Goal: Information Seeking & Learning: Compare options

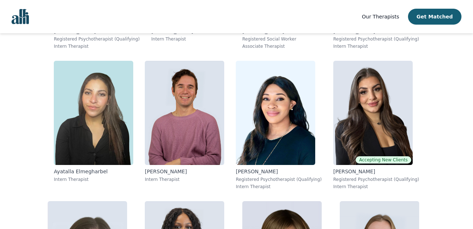
scroll to position [2796, 0]
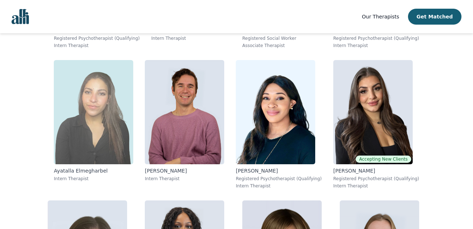
click at [111, 96] on img at bounding box center [93, 112] width 79 height 104
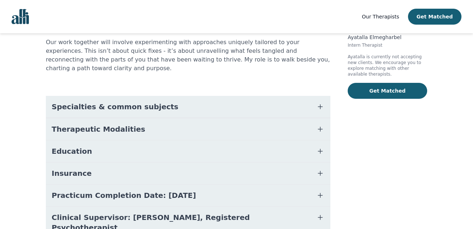
scroll to position [142, 0]
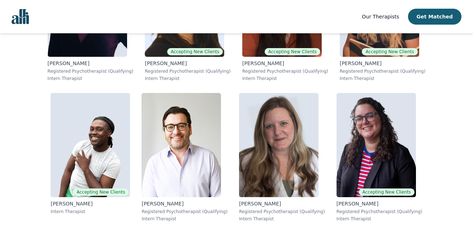
scroll to position [4586, 0]
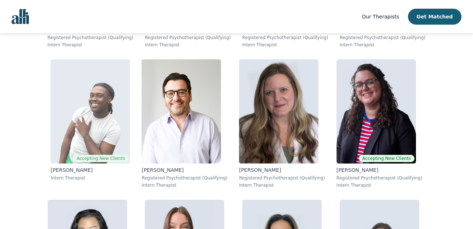
click at [114, 94] on img at bounding box center [90, 111] width 79 height 104
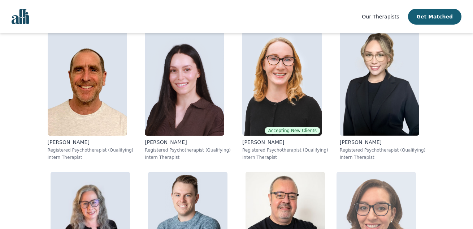
scroll to position [1983, 0]
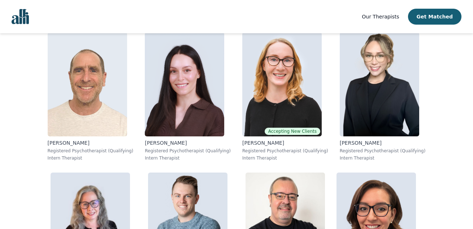
click at [81, 66] on img at bounding box center [87, 84] width 79 height 104
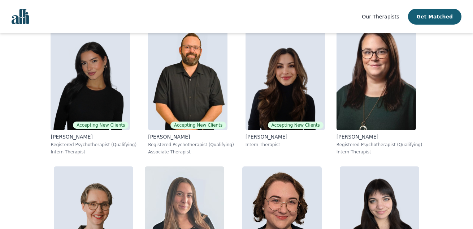
scroll to position [447, 0]
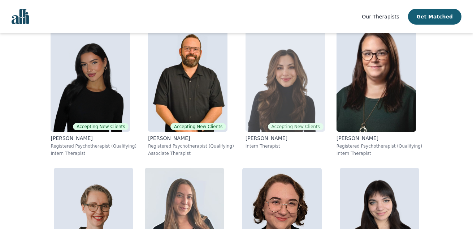
click at [281, 70] on img at bounding box center [285, 79] width 79 height 104
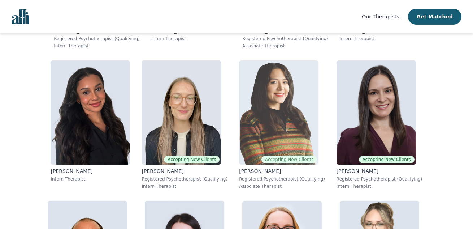
scroll to position [1815, 0]
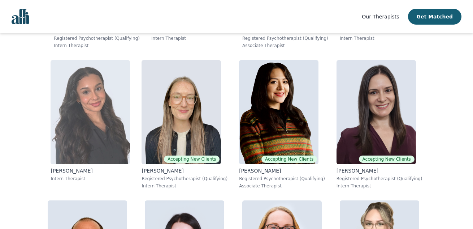
click at [126, 108] on img at bounding box center [90, 112] width 79 height 104
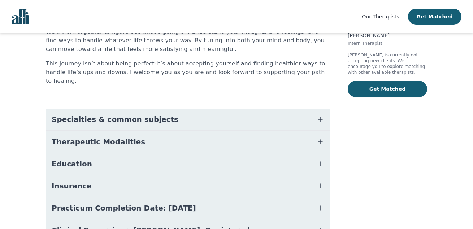
scroll to position [155, 0]
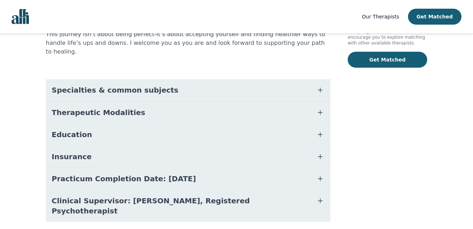
click at [151, 85] on span "Specialties & common subjects" at bounding box center [115, 90] width 127 height 10
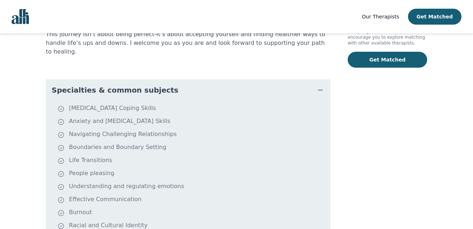
click at [151, 85] on span "Specialties & common subjects" at bounding box center [115, 90] width 127 height 10
